Goal: Task Accomplishment & Management: Manage account settings

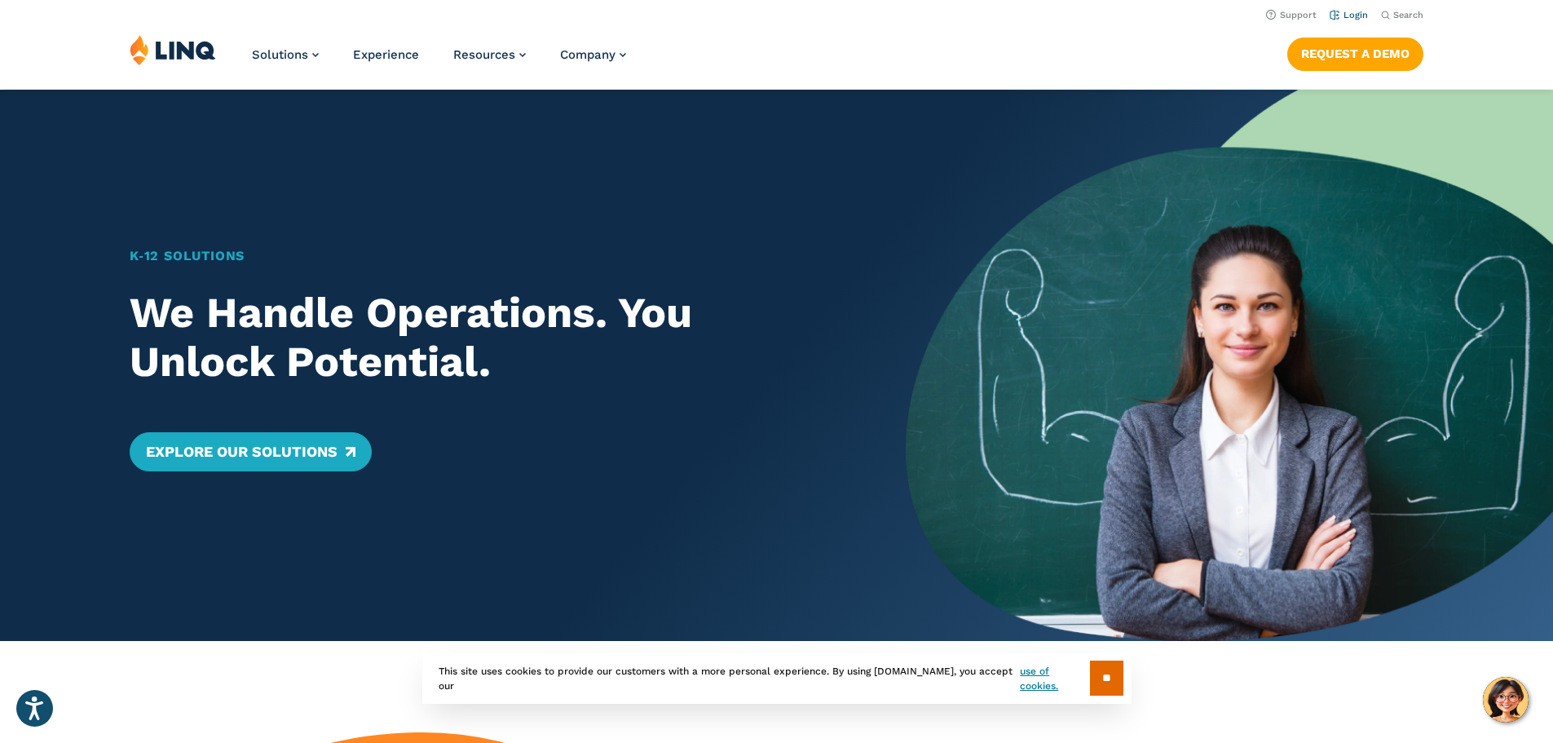
click at [1351, 15] on link "Login" at bounding box center [1349, 15] width 38 height 11
